Goal: Task Accomplishment & Management: Use online tool/utility

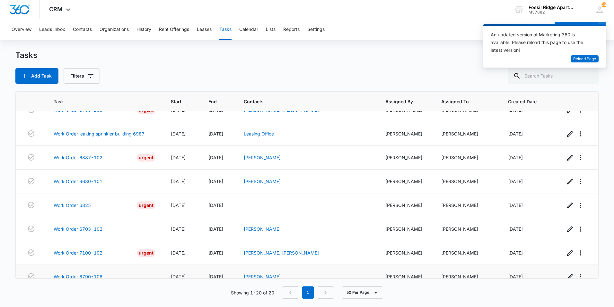
scroll to position [312, 0]
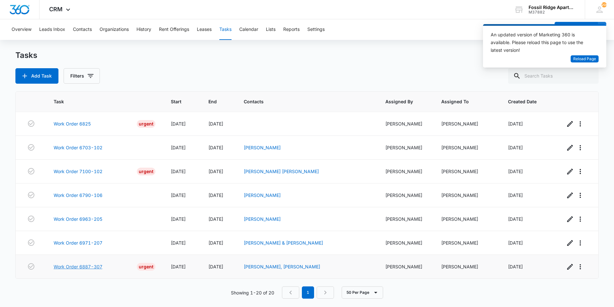
click at [67, 266] on link "Work Order 6887-307" at bounding box center [78, 266] width 49 height 7
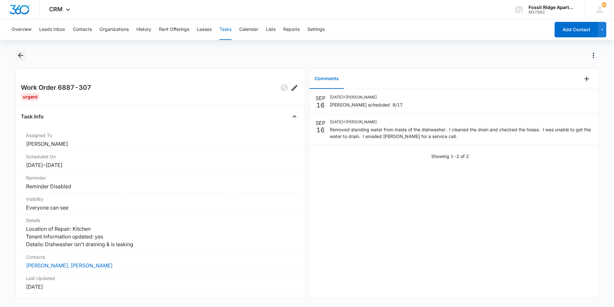
click at [23, 54] on icon "Back" at bounding box center [21, 55] width 8 height 8
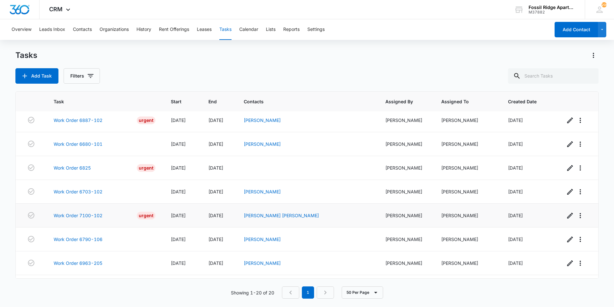
scroll to position [312, 0]
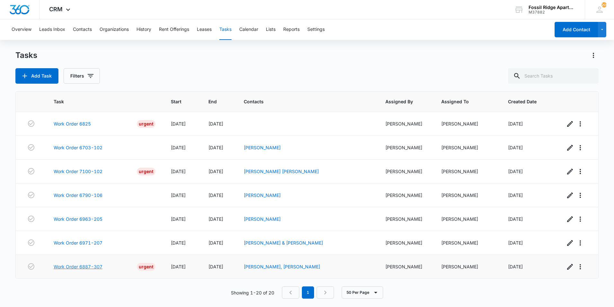
click at [78, 268] on link "Work Order 6887-307" at bounding box center [78, 266] width 49 height 7
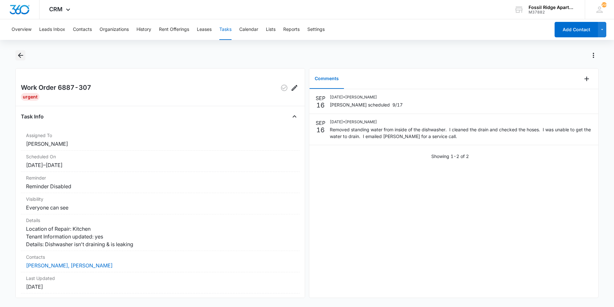
click at [21, 59] on button "Back" at bounding box center [20, 55] width 10 height 10
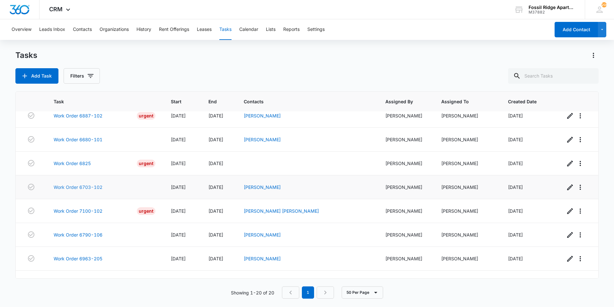
scroll to position [312, 0]
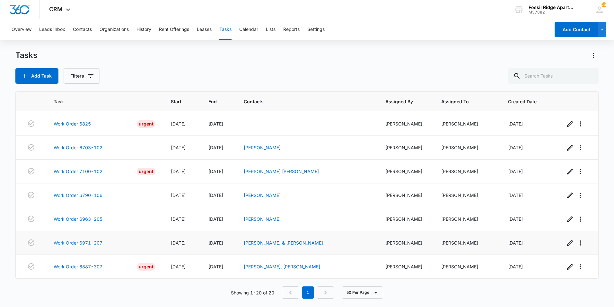
click at [86, 241] on link "Work Order 6971-207" at bounding box center [78, 242] width 49 height 7
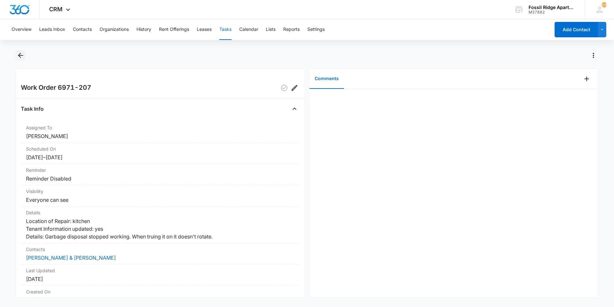
click at [22, 56] on icon "Back" at bounding box center [21, 55] width 8 height 8
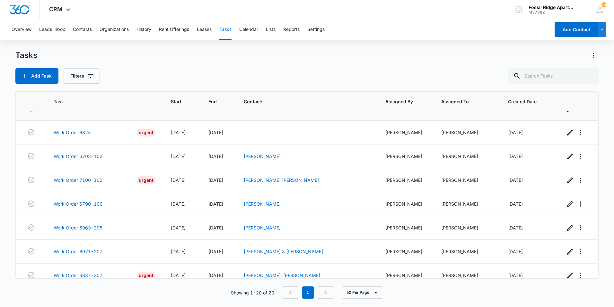
scroll to position [312, 0]
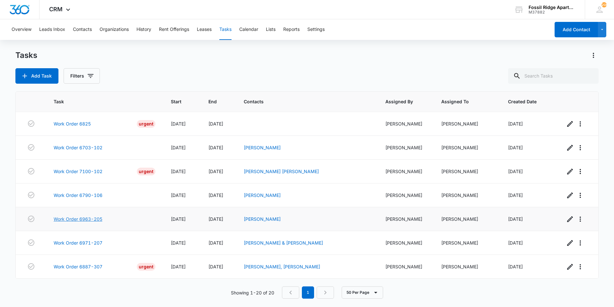
click at [82, 218] on link "Work Order 6963-205" at bounding box center [78, 218] width 49 height 7
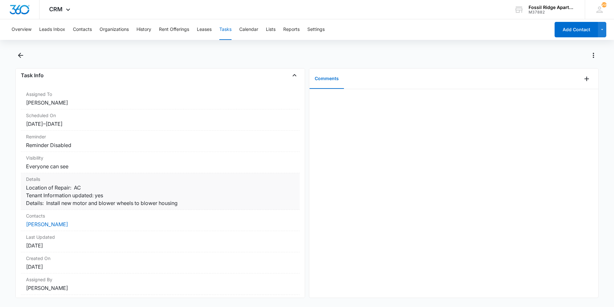
scroll to position [61, 0]
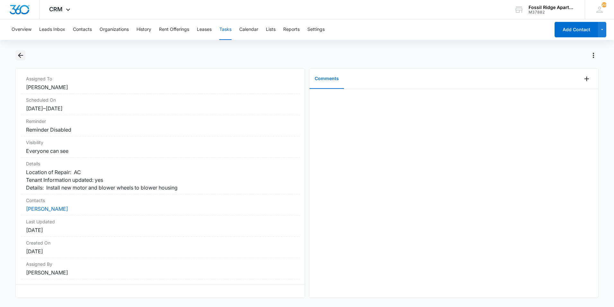
click at [22, 54] on icon "Back" at bounding box center [21, 55] width 8 height 8
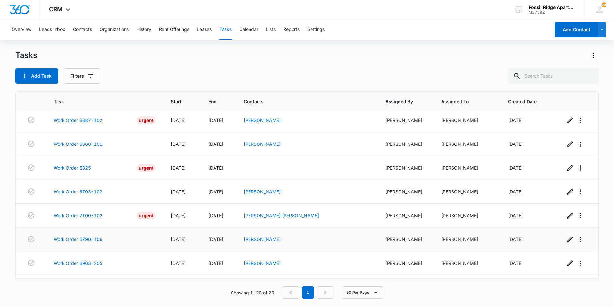
scroll to position [312, 0]
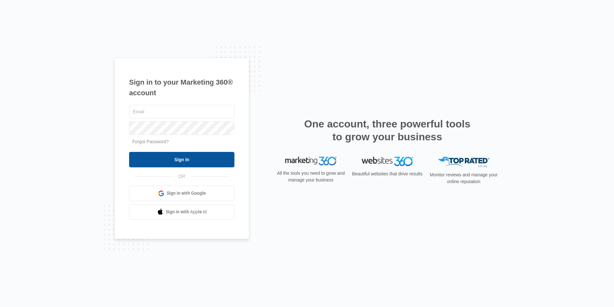
type input "[EMAIL_ADDRESS][DOMAIN_NAME]"
click at [223, 162] on input "Sign In" at bounding box center [181, 159] width 105 height 15
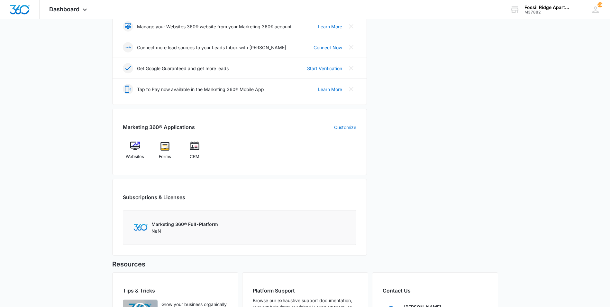
scroll to position [161, 0]
click at [192, 146] on img at bounding box center [195, 146] width 10 height 10
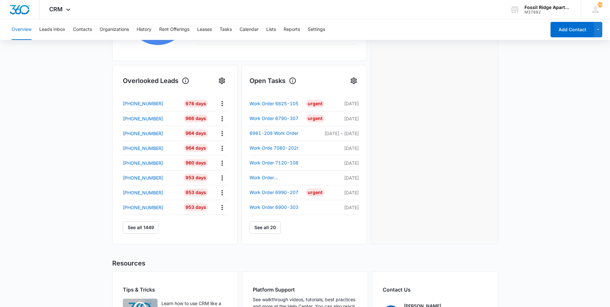
scroll to position [193, 0]
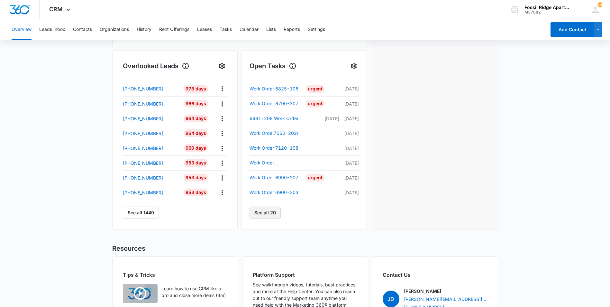
click at [263, 213] on link "See all 20" at bounding box center [264, 212] width 31 height 12
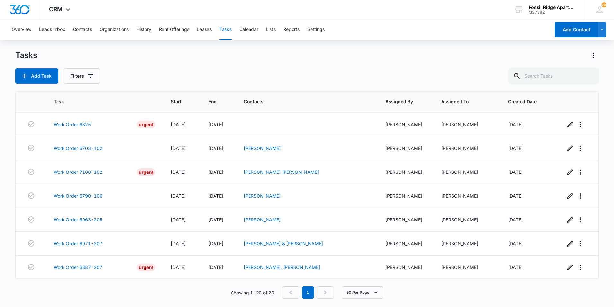
scroll to position [312, 0]
click at [88, 193] on link "Work Order 6790-106" at bounding box center [78, 195] width 49 height 7
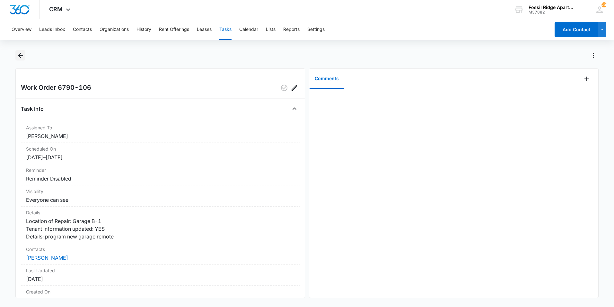
click at [20, 54] on icon "Back" at bounding box center [20, 55] width 5 height 5
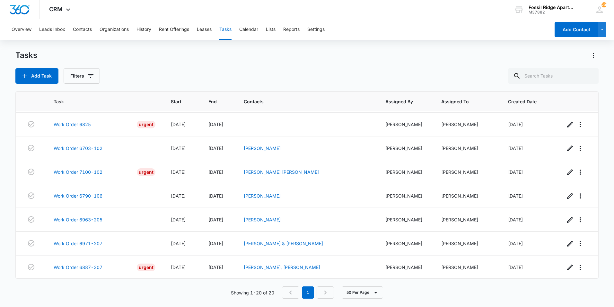
scroll to position [312, 0]
drag, startPoint x: 155, startPoint y: 153, endPoint x: 195, endPoint y: 288, distance: 141.0
click at [195, 288] on div "Task Start End Contacts Assigned By Assigned To Created Date Work Order 6770-30…" at bounding box center [307, 194] width 584 height 207
click at [281, 73] on div "Add Task Filters" at bounding box center [307, 75] width 584 height 15
click at [97, 241] on link "Work Order 6971-207" at bounding box center [78, 242] width 49 height 7
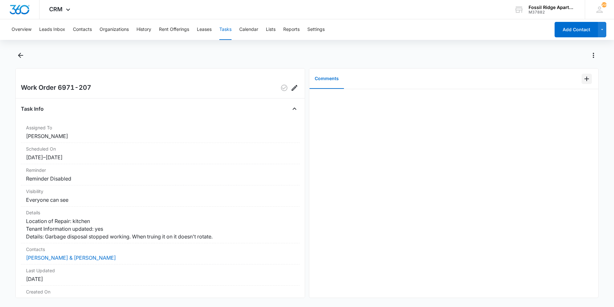
click at [583, 81] on icon "Add Comment" at bounding box center [587, 79] width 8 height 8
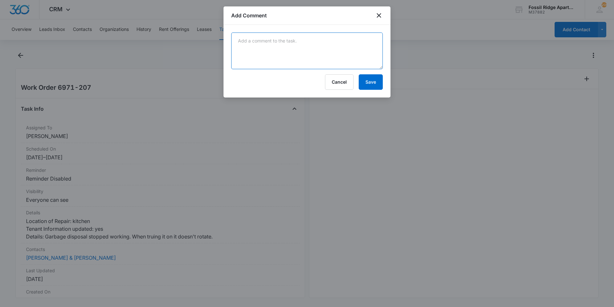
click at [332, 44] on textarea at bounding box center [307, 50] width 152 height 37
type textarea "Removed the blockage and reset the disposal."
click at [374, 85] on button "Save" at bounding box center [371, 81] width 24 height 15
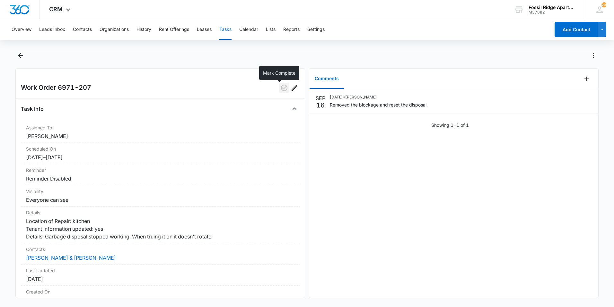
click at [282, 85] on icon "button" at bounding box center [285, 88] width 8 height 8
click at [18, 55] on icon "Back" at bounding box center [20, 55] width 5 height 5
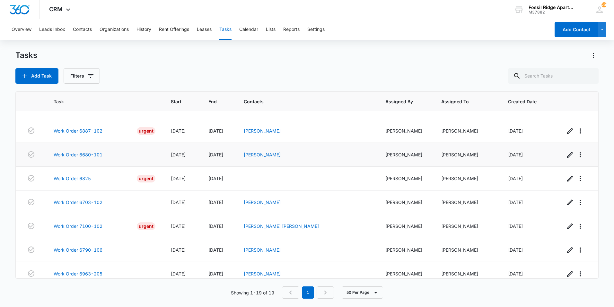
scroll to position [288, 0]
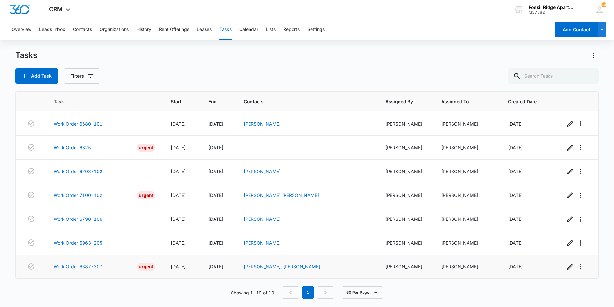
click at [87, 266] on link "Work Order 6887-307" at bounding box center [78, 266] width 49 height 7
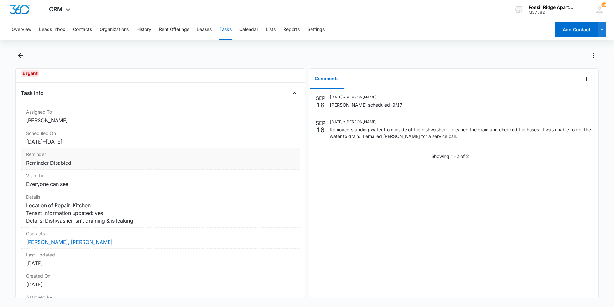
scroll to position [69, 0]
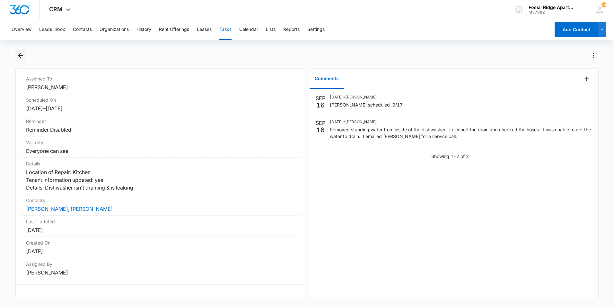
click at [22, 54] on icon "Back" at bounding box center [21, 55] width 8 height 8
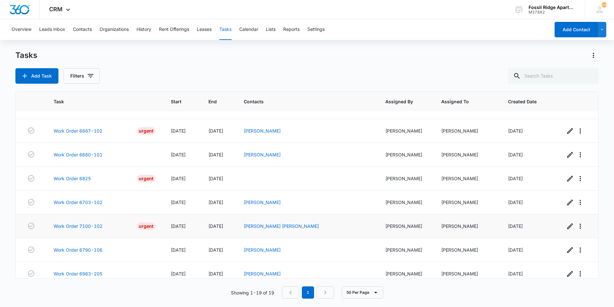
scroll to position [288, 0]
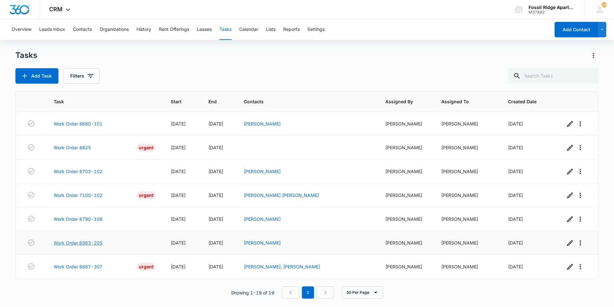
click at [77, 241] on link "Work Order 6963-205" at bounding box center [78, 242] width 49 height 7
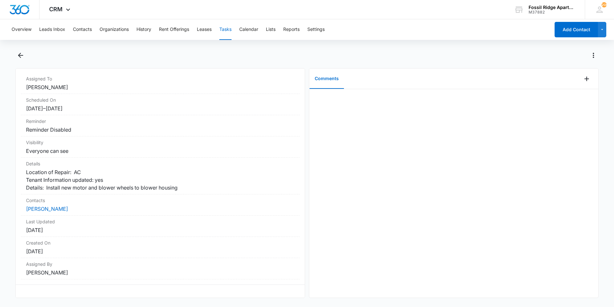
scroll to position [61, 0]
click at [22, 56] on icon "Back" at bounding box center [20, 55] width 5 height 5
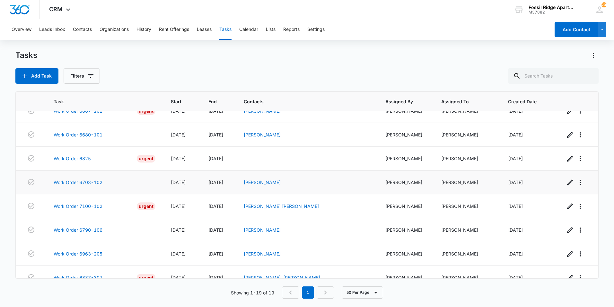
scroll to position [288, 0]
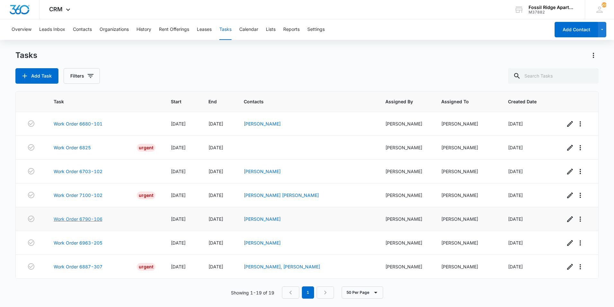
click at [91, 219] on link "Work Order 6790-106" at bounding box center [78, 218] width 49 height 7
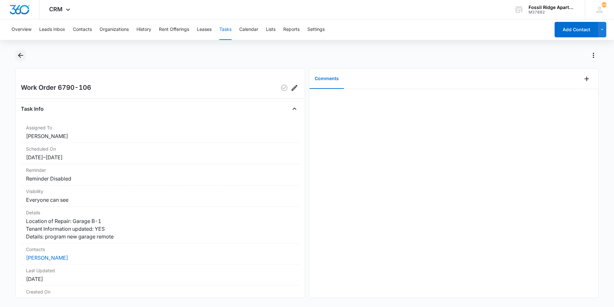
click at [18, 57] on icon "Back" at bounding box center [21, 55] width 8 height 8
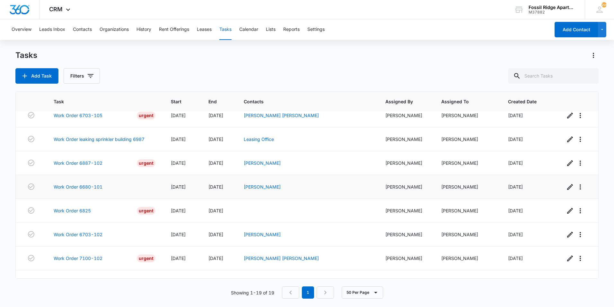
scroll to position [288, 0]
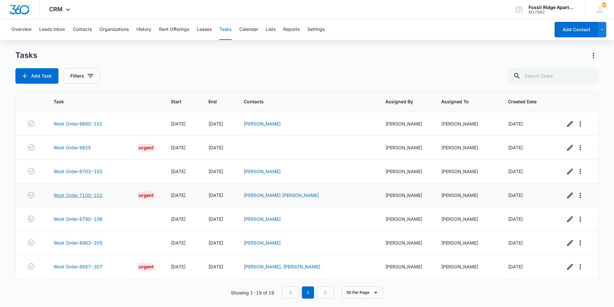
click at [85, 195] on link "Work Order 7100-102" at bounding box center [78, 195] width 49 height 7
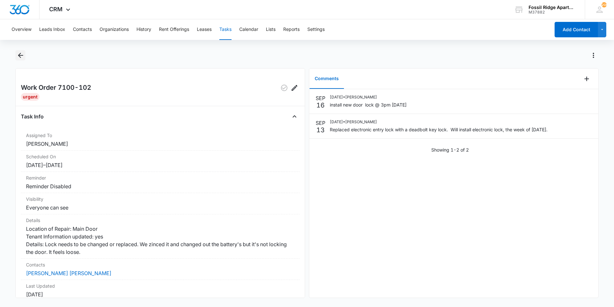
click at [24, 55] on icon "Back" at bounding box center [21, 55] width 8 height 8
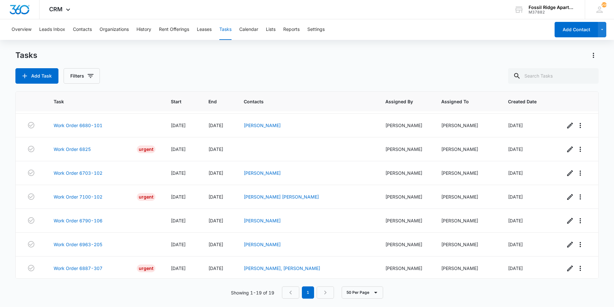
scroll to position [288, 0]
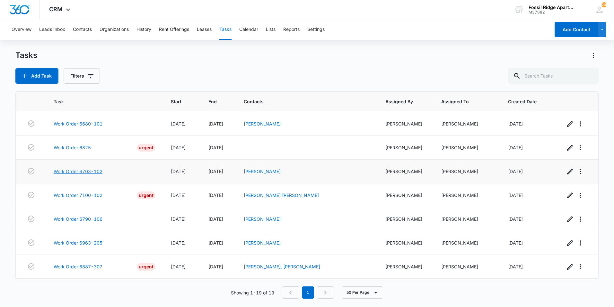
click at [97, 170] on link "Work Order 6703-102" at bounding box center [78, 171] width 49 height 7
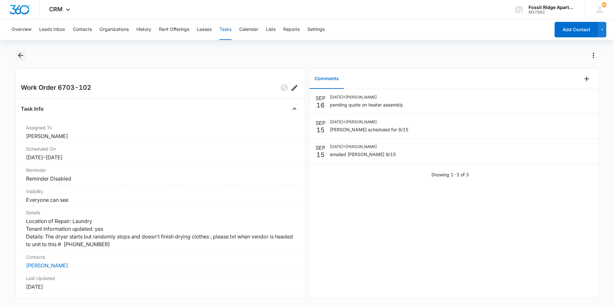
click at [17, 51] on icon "Back" at bounding box center [21, 55] width 8 height 8
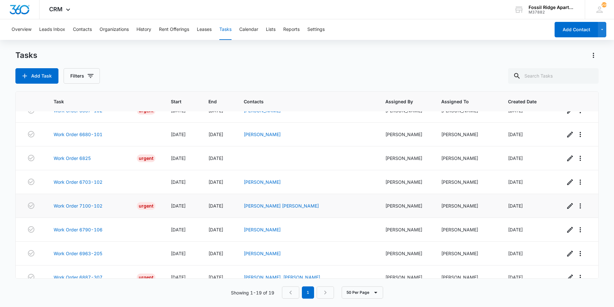
scroll to position [288, 0]
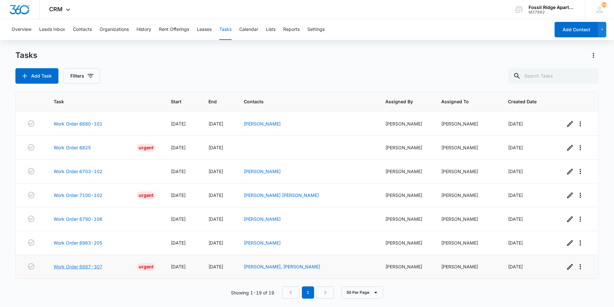
click at [91, 264] on link "Work Order 6887-307" at bounding box center [78, 266] width 49 height 7
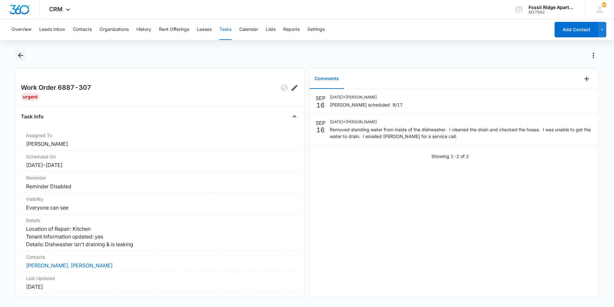
click at [22, 59] on button "Back" at bounding box center [20, 55] width 10 height 10
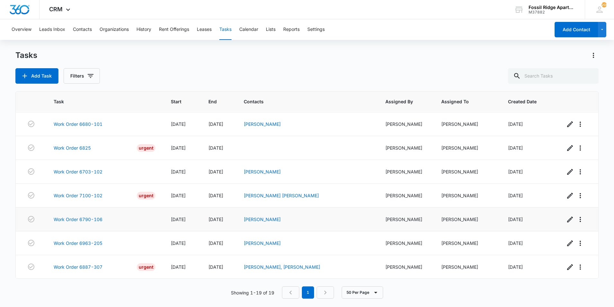
scroll to position [288, 0]
click at [80, 241] on link "Work Order 6963-205" at bounding box center [78, 242] width 49 height 7
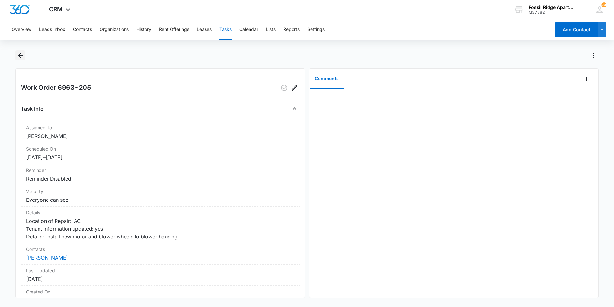
click at [20, 52] on icon "Back" at bounding box center [21, 55] width 8 height 8
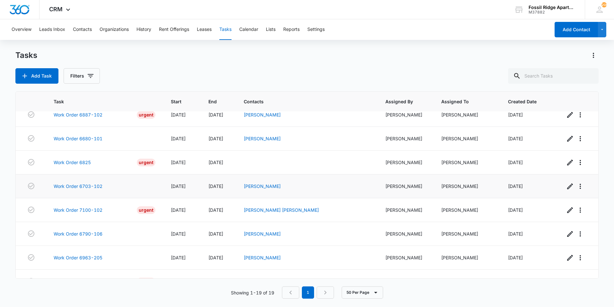
scroll to position [288, 0]
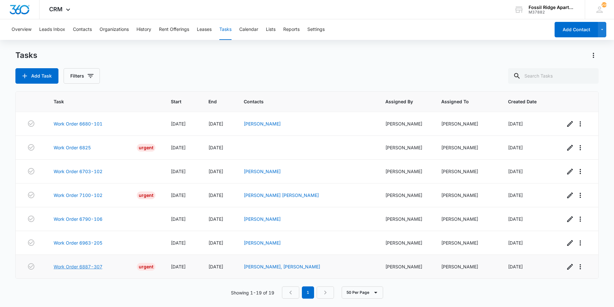
click at [92, 264] on link "Work Order 6887-307" at bounding box center [78, 266] width 49 height 7
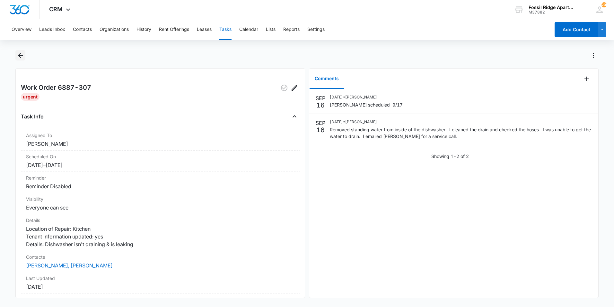
click at [18, 53] on icon "Back" at bounding box center [21, 55] width 8 height 8
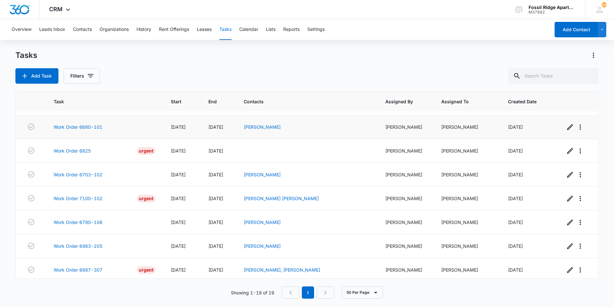
scroll to position [288, 0]
